Goal: Task Accomplishment & Management: Complete application form

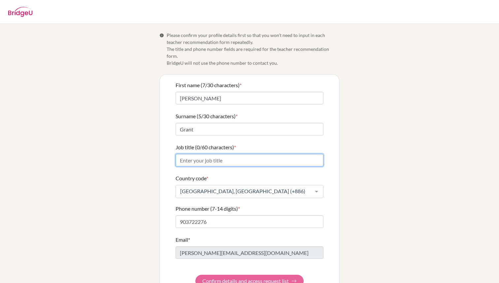
click at [254, 154] on input "Job title (0/60 characters) *" at bounding box center [250, 160] width 148 height 13
type input "Teacher"
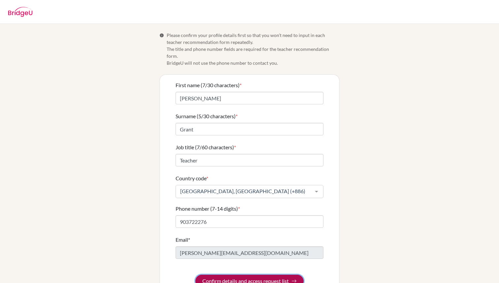
click at [257, 275] on button "Confirm details and access request list" at bounding box center [249, 281] width 108 height 13
click at [287, 273] on form "First name (7/30 characters) * Michael Surname (5/30 characters) * Grant Job ti…" at bounding box center [250, 184] width 148 height 206
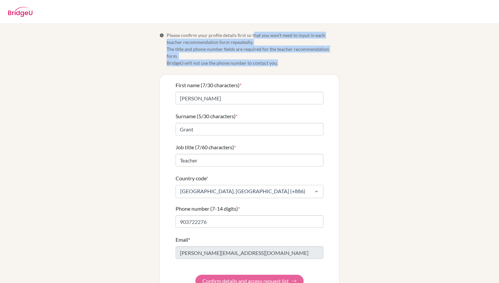
drag, startPoint x: 253, startPoint y: 34, endPoint x: 291, endPoint y: 54, distance: 43.4
click at [291, 54] on span "Please confirm your profile details first so that you won’t need to input in ea…" at bounding box center [253, 49] width 173 height 35
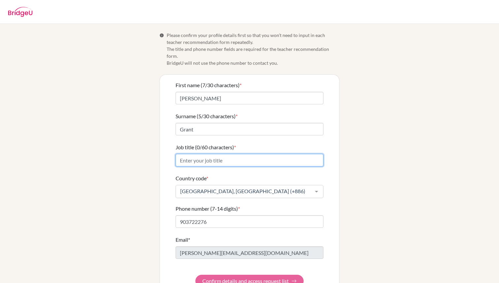
click at [232, 154] on input "Job title (0/60 characters) *" at bounding box center [250, 160] width 148 height 13
type input "Teacher"
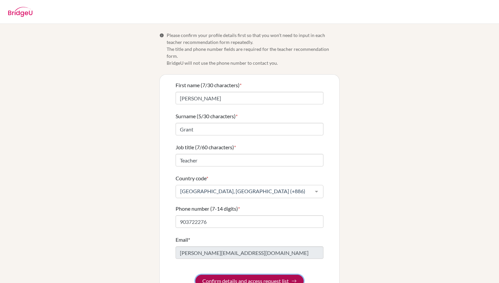
click at [263, 275] on button "Confirm details and access request list" at bounding box center [249, 281] width 108 height 13
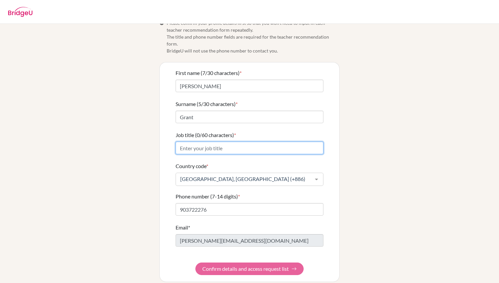
click at [222, 142] on input "Job title (0/60 characters) *" at bounding box center [250, 148] width 148 height 13
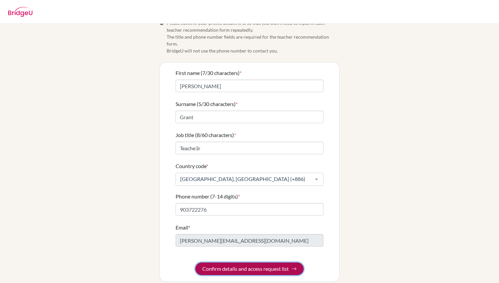
click at [242, 263] on button "Confirm details and access request list" at bounding box center [249, 268] width 108 height 13
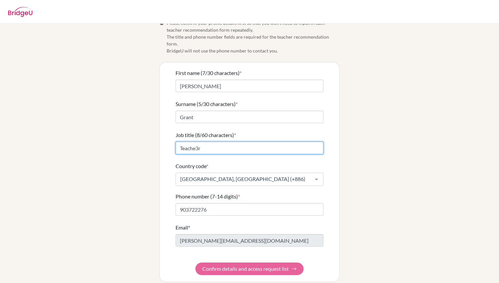
click at [198, 142] on input "Teache3r" at bounding box center [250, 148] width 148 height 13
type input "Teacher"
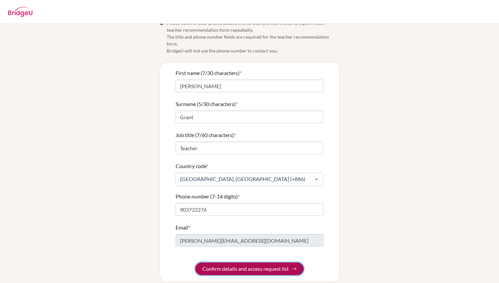
click at [236, 262] on button "Confirm details and access request list" at bounding box center [249, 268] width 108 height 13
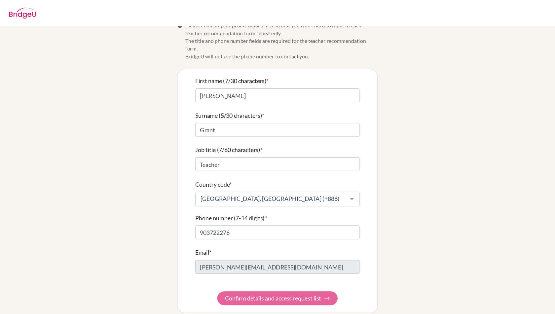
scroll to position [0, 0]
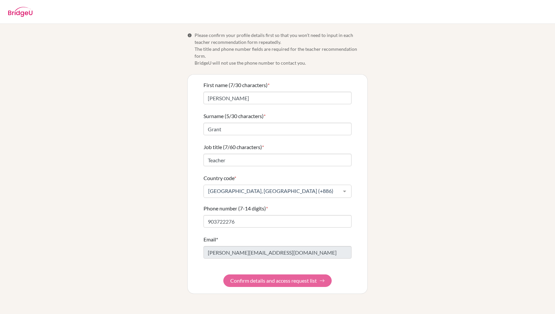
click at [410, 142] on div "Info Please confirm your profile details first so that you won’t need to input …" at bounding box center [277, 163] width 376 height 262
click at [27, 14] on img at bounding box center [20, 12] width 25 height 10
